Goal: Information Seeking & Learning: Learn about a topic

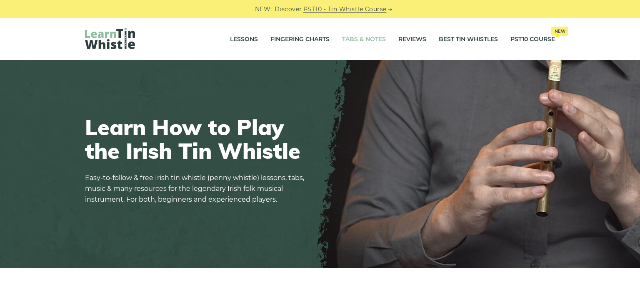
click at [364, 37] on link "Tabs & Notes" at bounding box center [364, 39] width 44 height 21
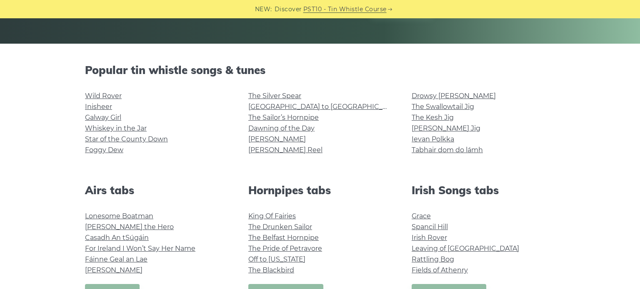
scroll to position [177, 0]
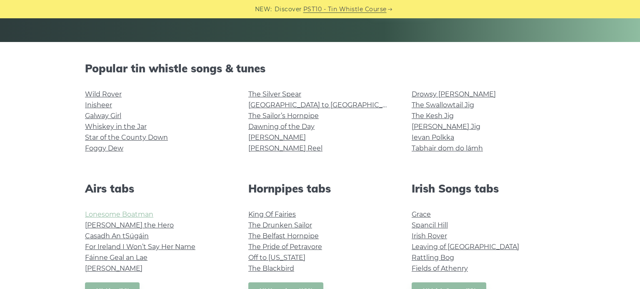
click at [147, 216] on link "Lonesome Boatman" at bounding box center [119, 215] width 68 height 8
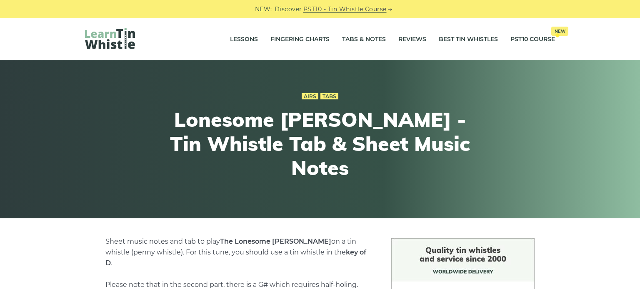
click at [122, 30] on img at bounding box center [110, 38] width 50 height 21
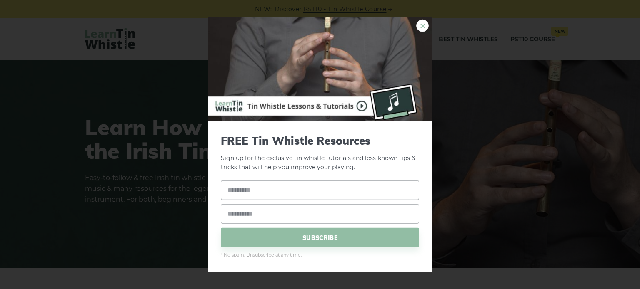
click at [423, 23] on link "×" at bounding box center [422, 25] width 12 height 12
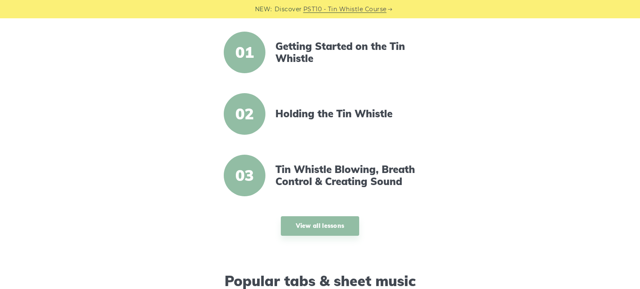
scroll to position [307, 0]
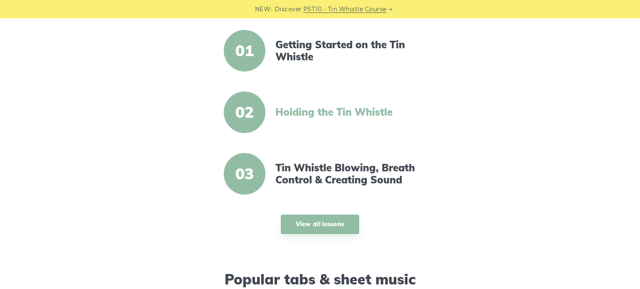
click at [282, 110] on link "Holding the Tin Whistle" at bounding box center [346, 112] width 143 height 12
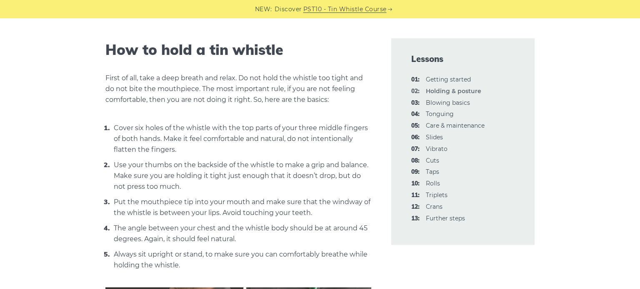
scroll to position [264, 0]
click at [431, 161] on link "08: Cuts" at bounding box center [432, 160] width 13 height 7
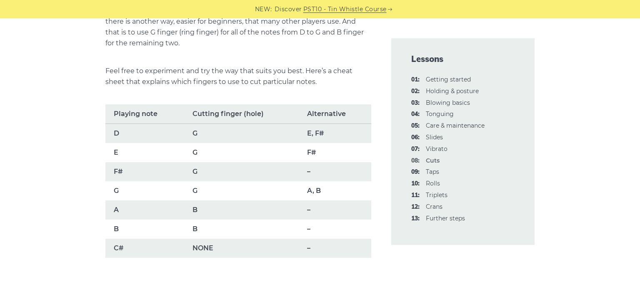
scroll to position [558, 0]
